Goal: Task Accomplishment & Management: Manage account settings

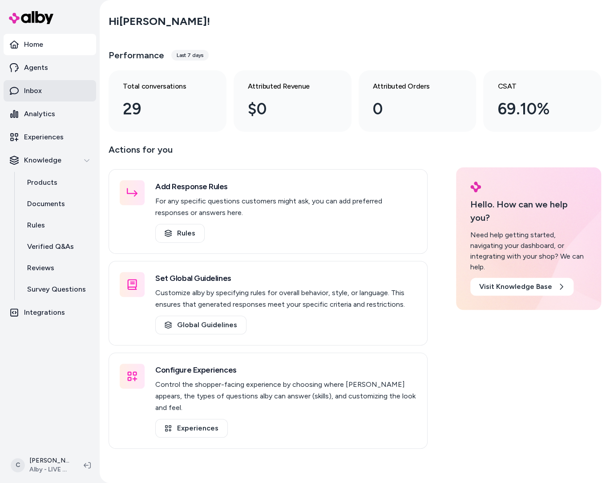
click at [41, 91] on link "Inbox" at bounding box center [50, 90] width 93 height 21
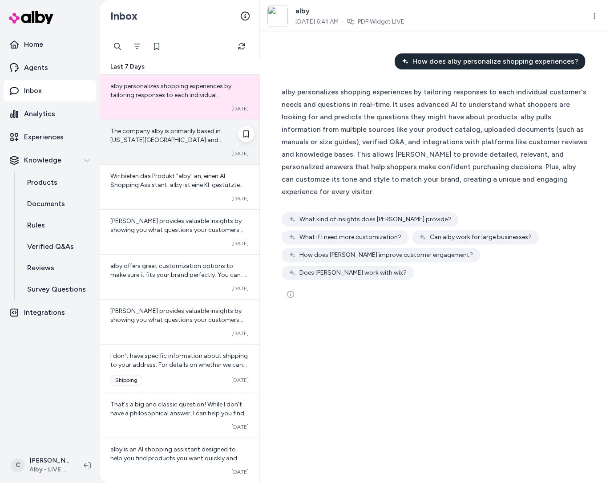
click at [167, 138] on span "The company alby is primarily based in [US_STATE][GEOGRAPHIC_DATA] and [GEOGRAP…" at bounding box center [179, 171] width 138 height 88
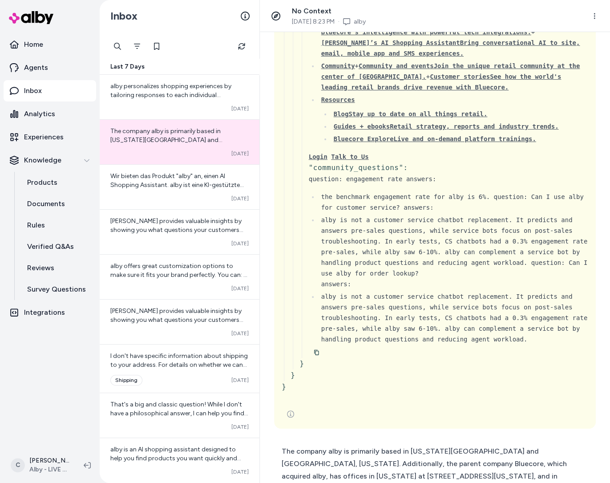
scroll to position [4448, 0]
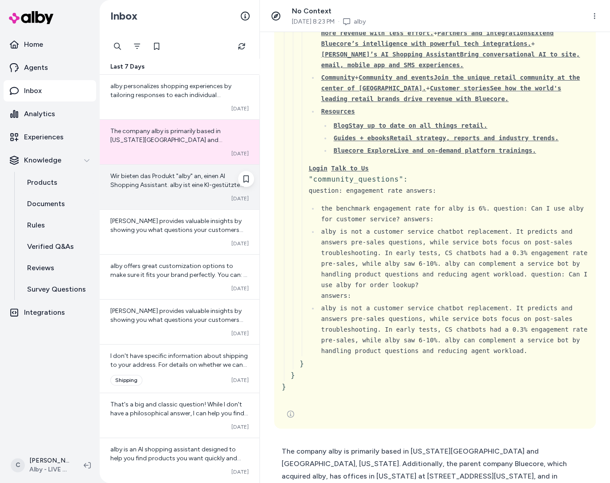
click at [177, 189] on div "Wir bieten das Produkt "alby" an, einen AI Shopping Assistant. alby ist eine KI…" at bounding box center [179, 181] width 138 height 18
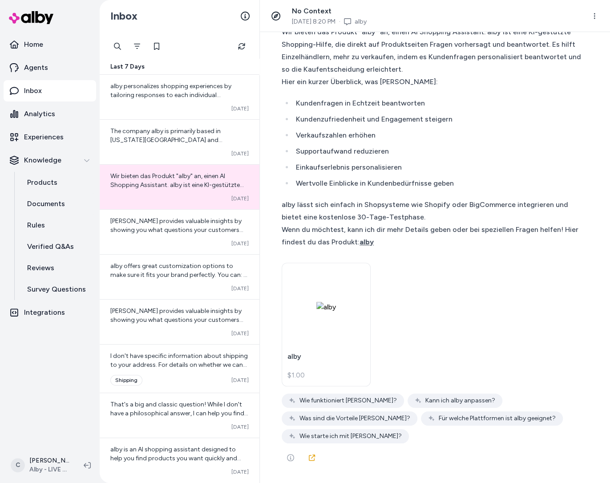
scroll to position [1360, 0]
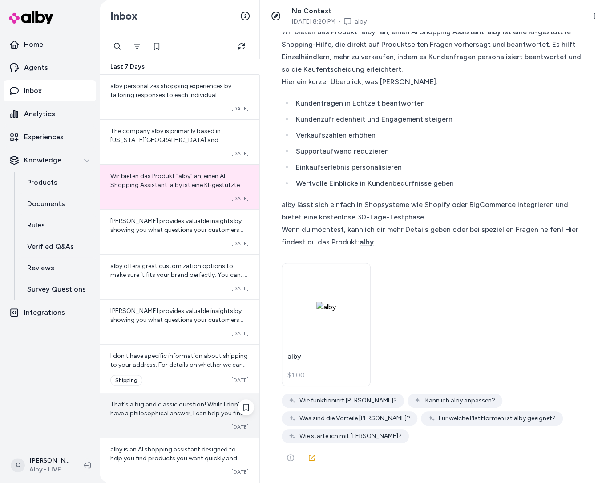
click at [191, 423] on div "Converted [DATE]" at bounding box center [179, 426] width 138 height 7
